Goal: Task Accomplishment & Management: Manage account settings

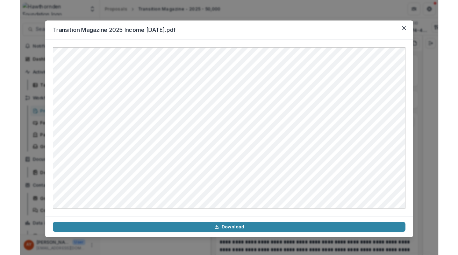
scroll to position [2135, 0]
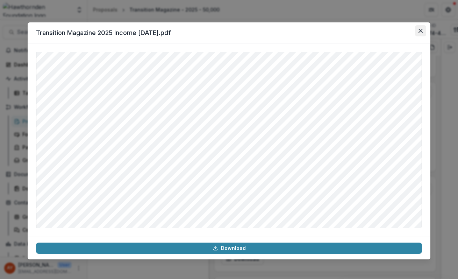
click at [420, 30] on icon "Close" at bounding box center [420, 31] width 4 height 4
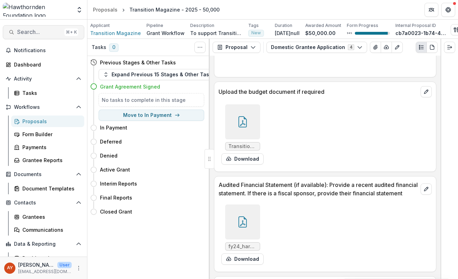
click at [41, 35] on span "Search..." at bounding box center [39, 32] width 44 height 7
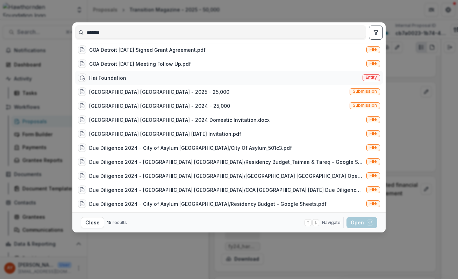
type input "*******"
click at [165, 77] on div "Hai Foundation Entity" at bounding box center [229, 78] width 308 height 14
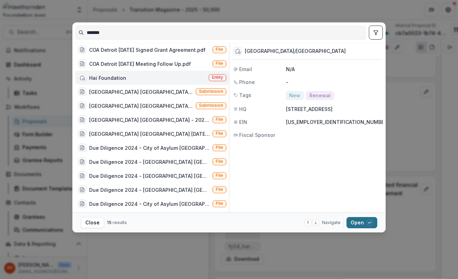
click at [363, 222] on button "Open with enter key" at bounding box center [361, 222] width 31 height 11
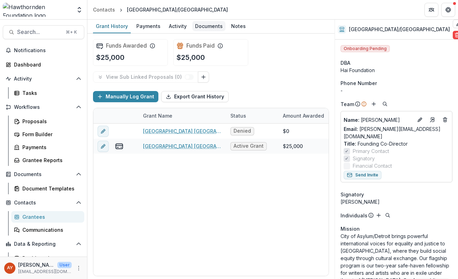
click at [203, 22] on div "Documents" at bounding box center [208, 26] width 33 height 10
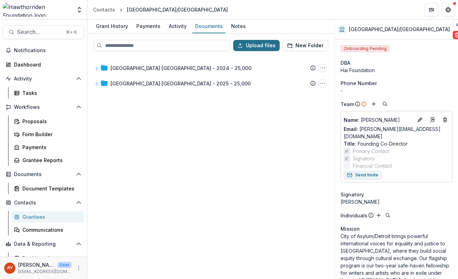
click at [268, 46] on button "Upload files" at bounding box center [256, 45] width 46 height 11
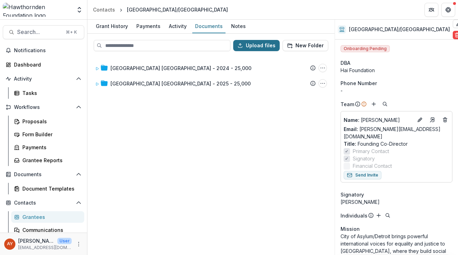
type input "**********"
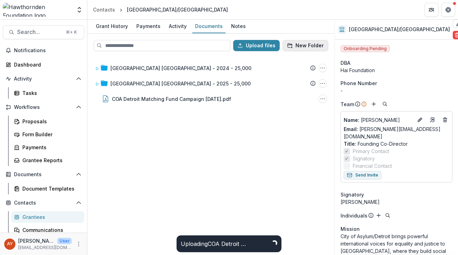
click at [317, 45] on button "New Folder" at bounding box center [305, 45] width 46 height 11
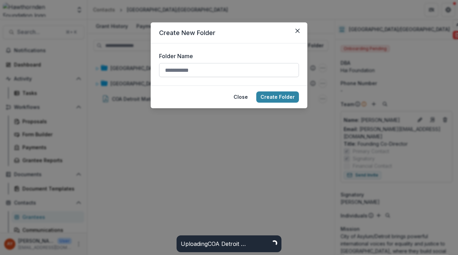
click at [260, 68] on input "Folder Name" at bounding box center [229, 70] width 140 height 14
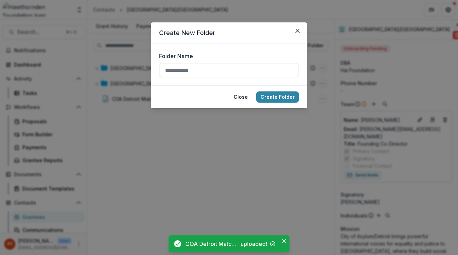
type input "**********"
click at [279, 101] on button "Create Folder" at bounding box center [277, 96] width 43 height 11
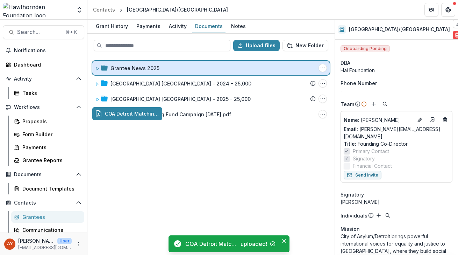
drag, startPoint x: 232, startPoint y: 112, endPoint x: 284, endPoint y: 63, distance: 71.2
click at [284, 63] on div "Upload files New Folder Grantee News 2025 Folder Options Rename Add Subfolder D…" at bounding box center [210, 144] width 247 height 221
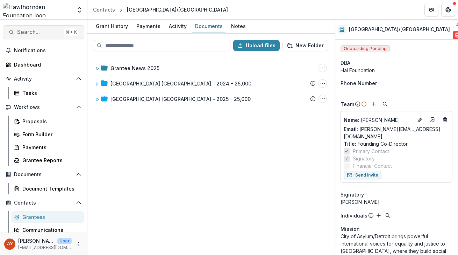
click at [40, 32] on span "Search..." at bounding box center [39, 32] width 44 height 7
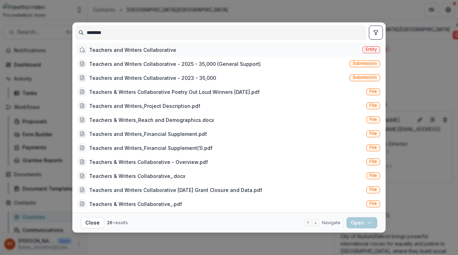
type input "********"
click at [137, 57] on div "Teachers and Writers Collaborative Entity" at bounding box center [229, 50] width 308 height 14
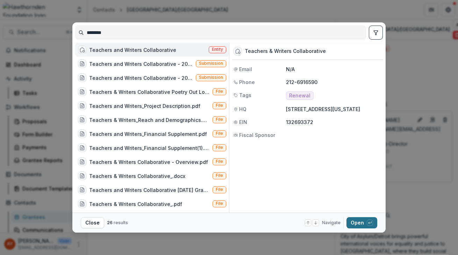
click at [363, 225] on button "Open with enter key" at bounding box center [361, 222] width 31 height 11
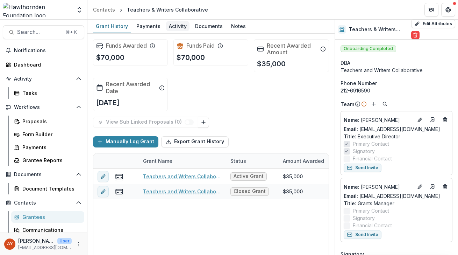
click at [179, 30] on div "Activity" at bounding box center [177, 26] width 23 height 10
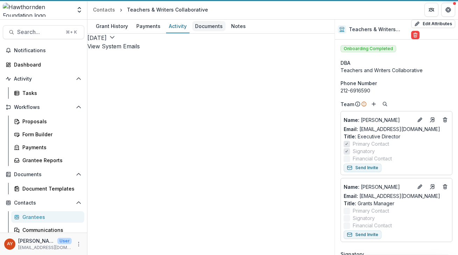
click at [212, 30] on div "Documents" at bounding box center [208, 26] width 33 height 10
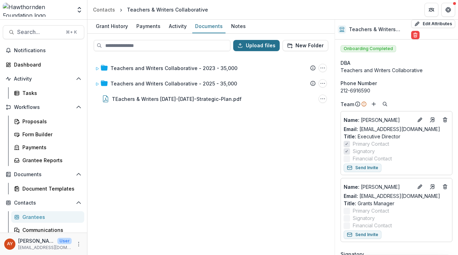
click at [277, 44] on button "Upload files" at bounding box center [256, 45] width 46 height 11
type input "**********"
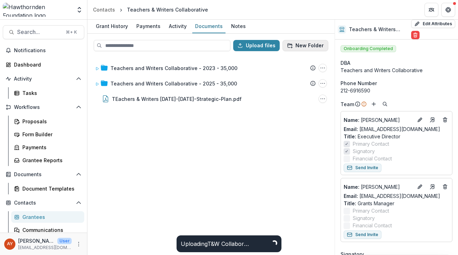
click at [296, 46] on button "New Folder" at bounding box center [305, 45] width 46 height 11
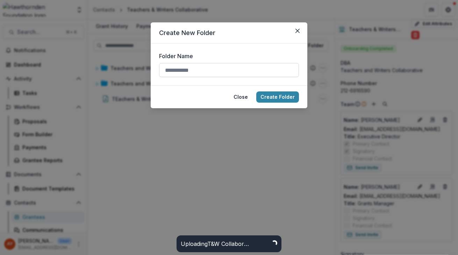
click at [255, 67] on input "Folder Name" at bounding box center [229, 70] width 140 height 14
type input "**********"
click at [279, 103] on footer "Close Create Folder" at bounding box center [229, 96] width 157 height 23
click at [279, 96] on button "Create Folder" at bounding box center [277, 96] width 43 height 11
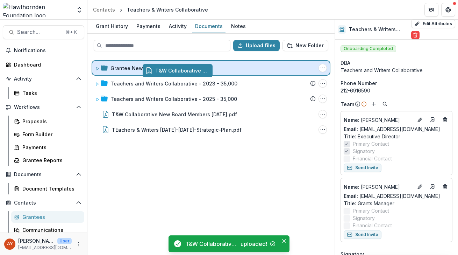
drag, startPoint x: 172, startPoint y: 116, endPoint x: 222, endPoint y: 73, distance: 65.9
click at [222, 73] on div "Upload files New Folder Grantee News 2025 Folder Options Rename Add Subfolder D…" at bounding box center [210, 144] width 247 height 221
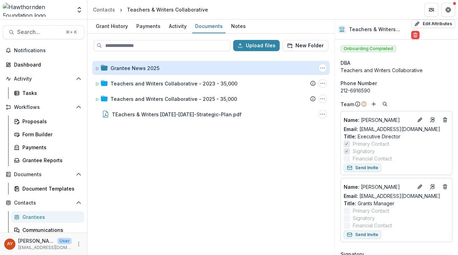
click at [131, 68] on div "Grantee News 2025" at bounding box center [134, 67] width 49 height 7
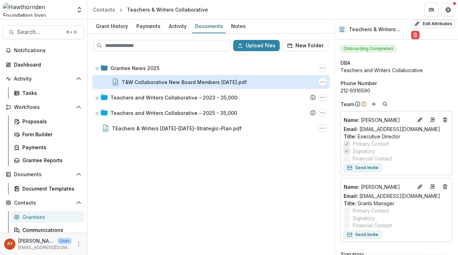
click at [165, 83] on div "T&W Collaborative New Board Members [DATE].pdf" at bounding box center [184, 81] width 125 height 7
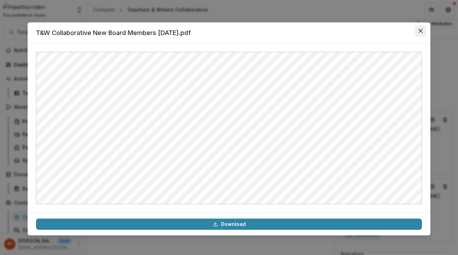
click at [422, 26] on button "Close" at bounding box center [420, 30] width 11 height 11
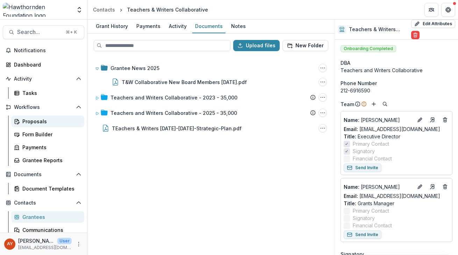
click at [42, 117] on link "Proposals" at bounding box center [47, 121] width 73 height 12
